Goal: Consume media (video, audio)

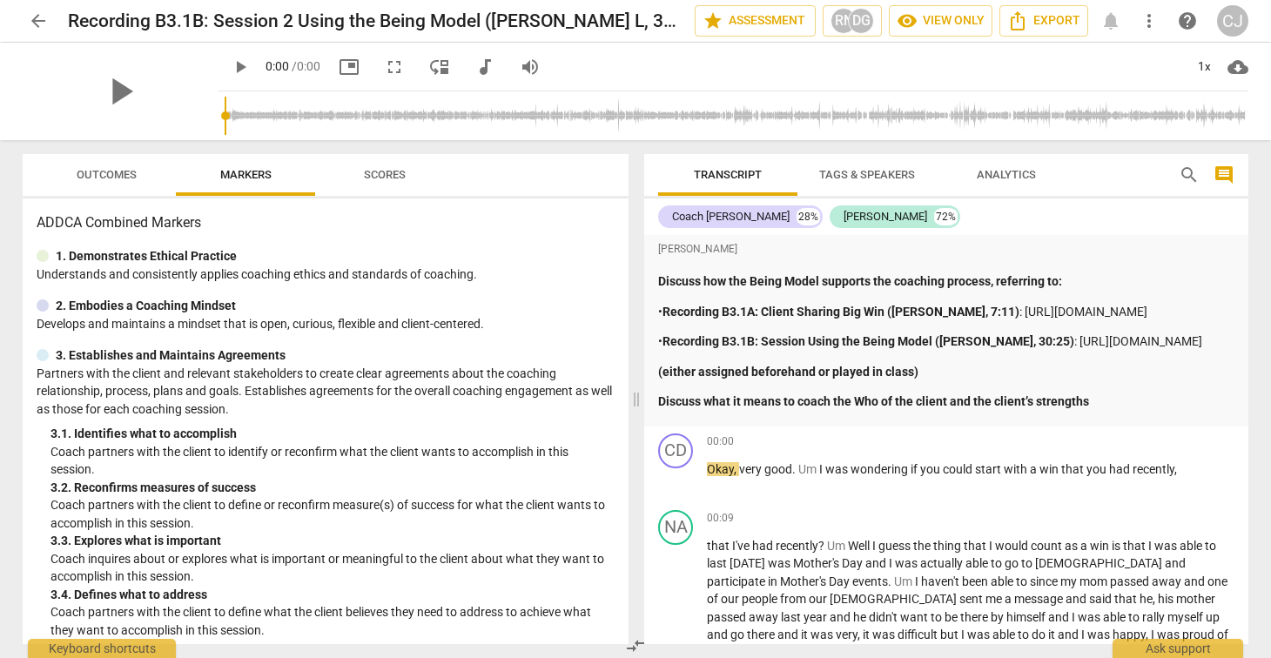
click at [323, 111] on input "range" at bounding box center [737, 116] width 1024 height 56
click at [320, 117] on input "range" at bounding box center [737, 116] width 1024 height 56
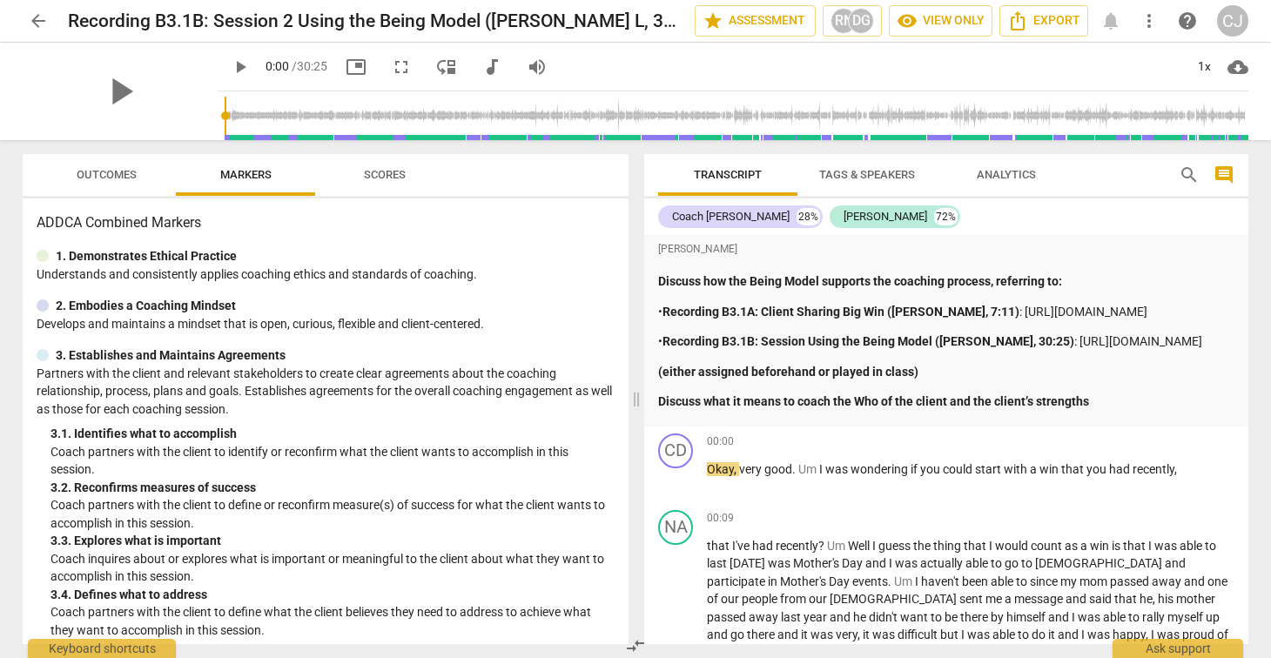
click at [225, 113] on input "range" at bounding box center [737, 116] width 1024 height 56
click at [230, 68] on span "play_arrow" at bounding box center [240, 67] width 21 height 21
click at [229, 114] on input "range" at bounding box center [737, 116] width 1024 height 56
click at [234, 114] on input "range" at bounding box center [737, 116] width 1024 height 56
click at [229, 113] on input "range" at bounding box center [737, 116] width 1024 height 56
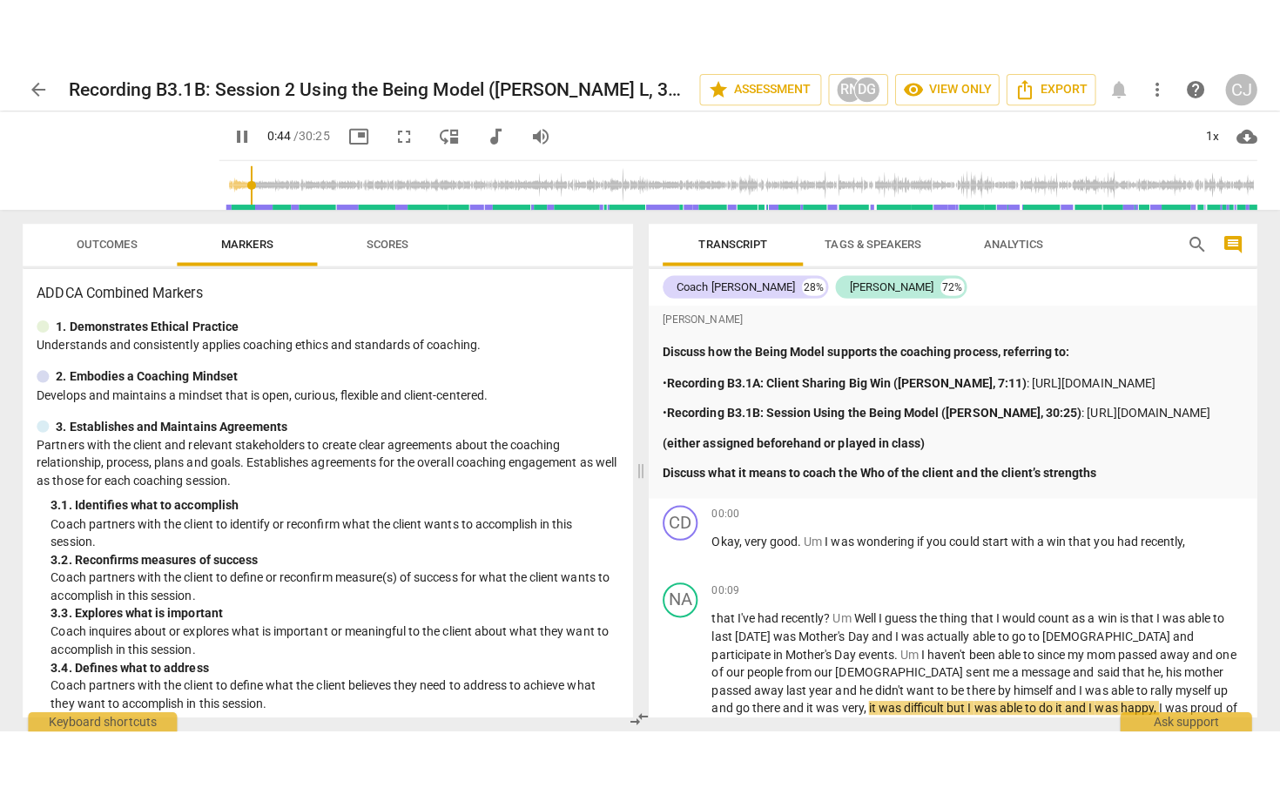
scroll to position [410, 0]
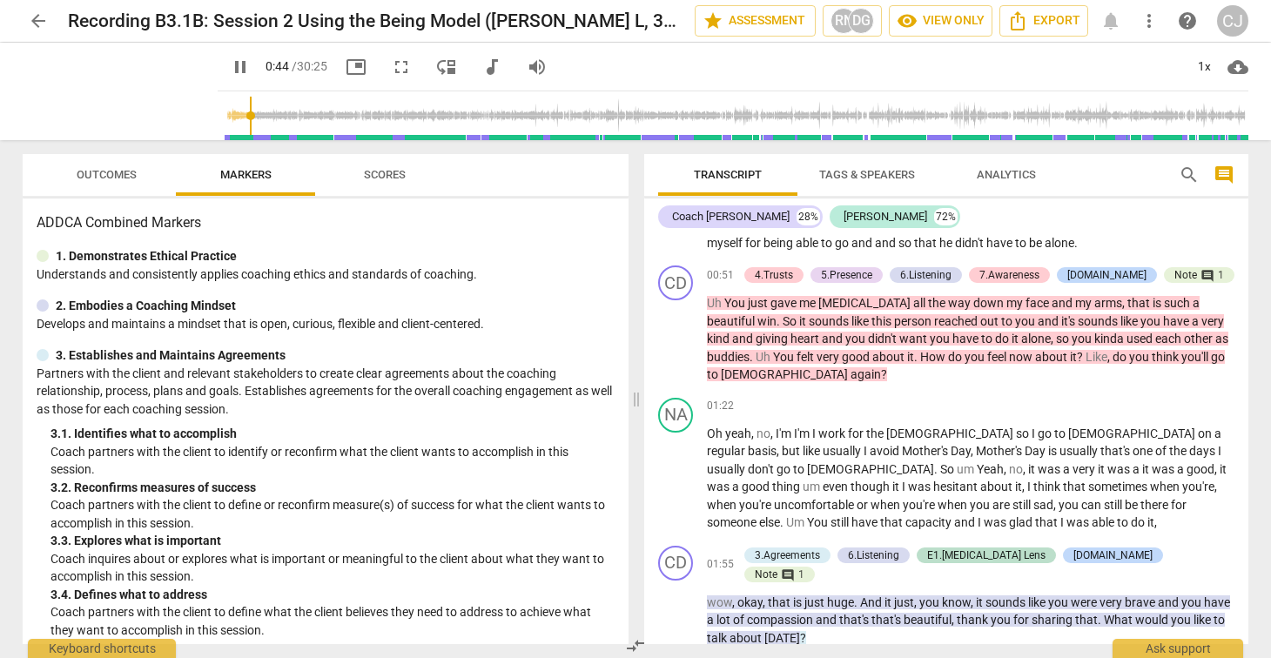
click at [225, 114] on input "range" at bounding box center [737, 116] width 1024 height 56
click at [391, 67] on span "fullscreen" at bounding box center [401, 67] width 21 height 21
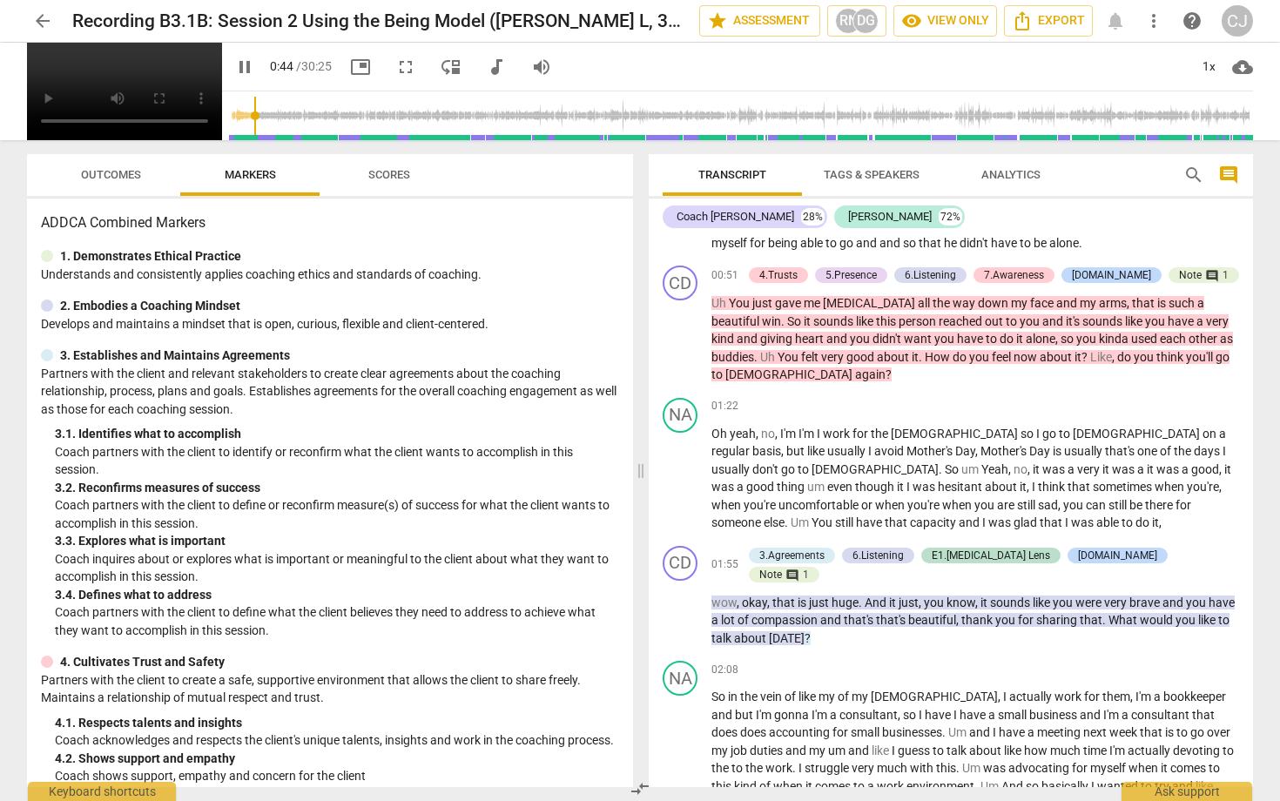
type input "45"
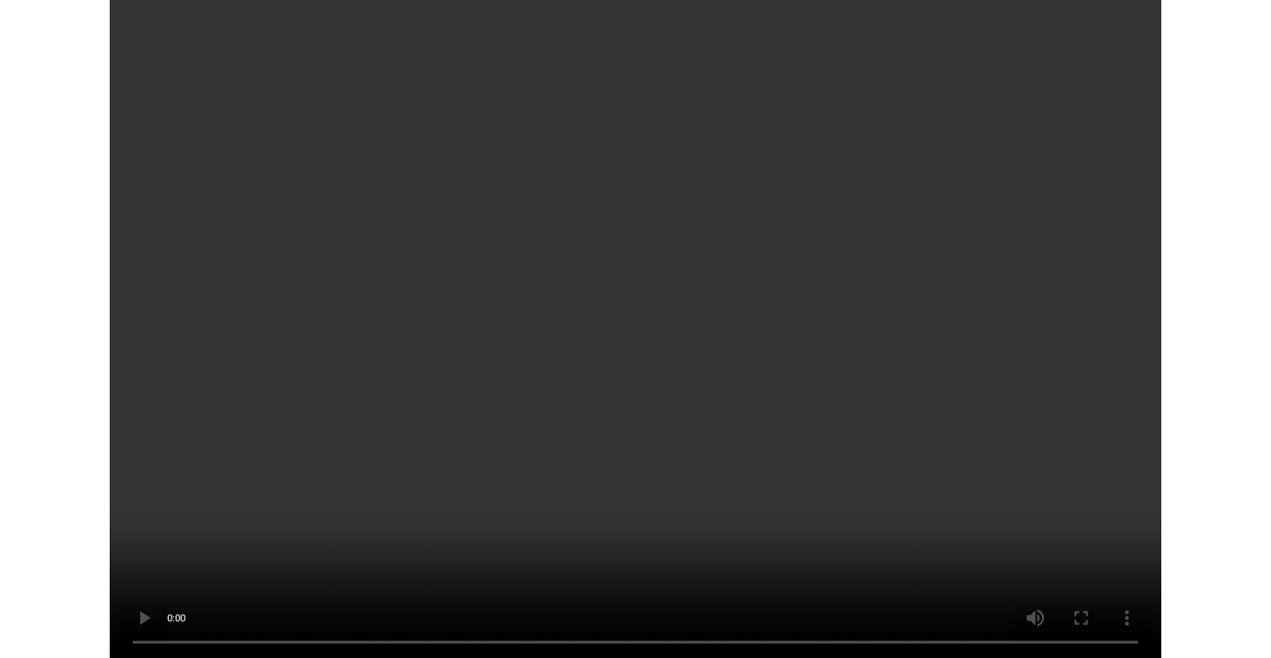
scroll to position [2143, 0]
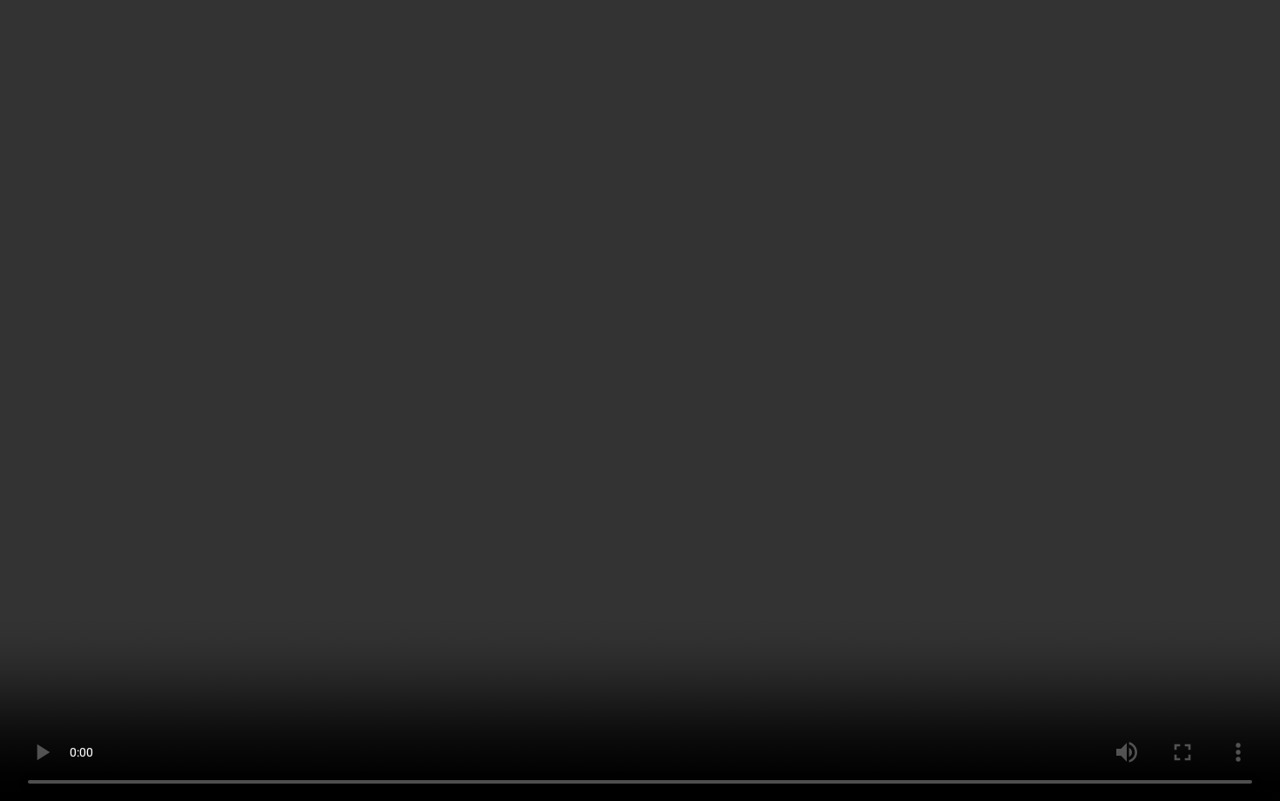
type input "510"
